Goal: Navigation & Orientation: Understand site structure

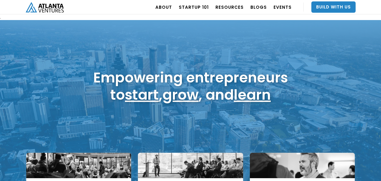
click at [169, 76] on h1 "Empowering entrepreneurs to start , grow , and learn" at bounding box center [190, 86] width 195 height 34
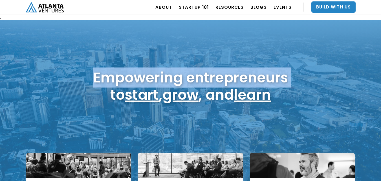
click at [169, 76] on h1 "Empowering entrepreneurs to start , grow , and learn" at bounding box center [190, 86] width 195 height 34
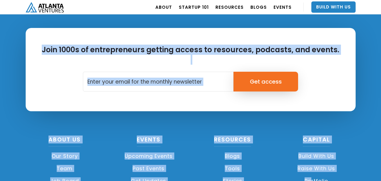
scroll to position [1376, 0]
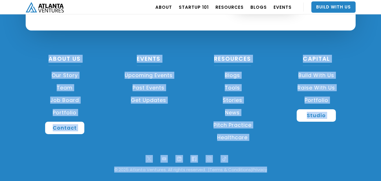
drag, startPoint x: 93, startPoint y: 74, endPoint x: 316, endPoint y: 191, distance: 251.6
click at [331, 144] on div "About US Our Story Team Job Board Portfolio Contact Events Upcoming Events Past…" at bounding box center [191, 104] width 336 height 96
